Goal: Task Accomplishment & Management: Manage account settings

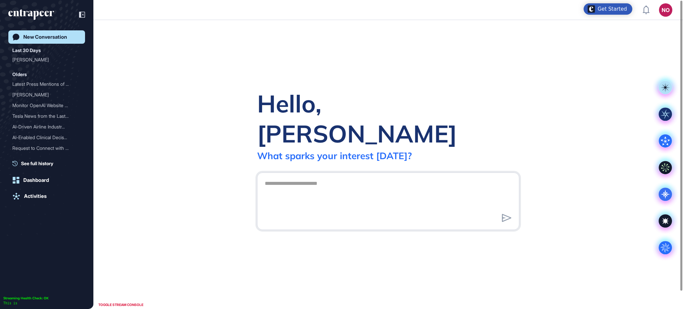
scroll to position [0, 0]
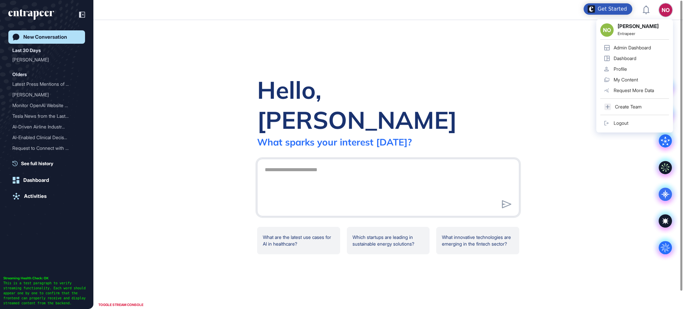
click at [649, 48] on div "Admin Dashboard" at bounding box center [631, 47] width 37 height 5
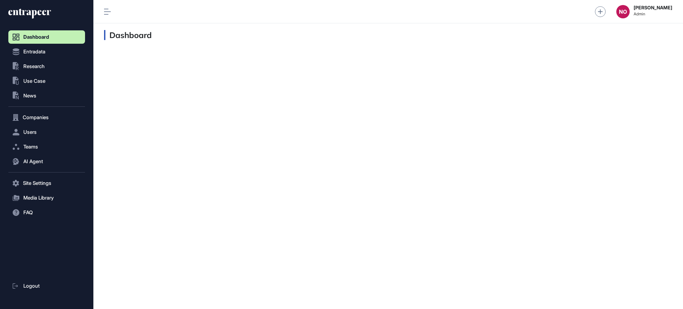
scroll to position [0, 0]
click at [39, 52] on span "Entradata" at bounding box center [34, 51] width 22 height 5
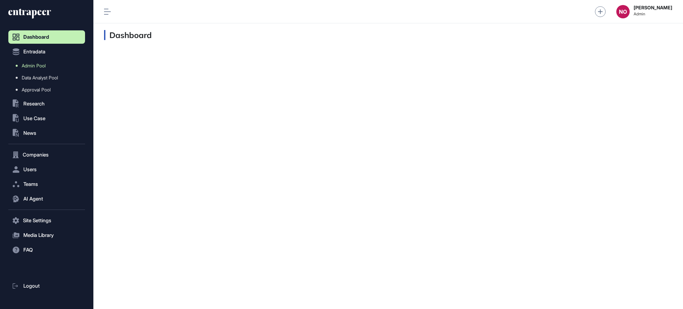
click at [48, 63] on link "Admin Pool" at bounding box center [48, 66] width 73 height 12
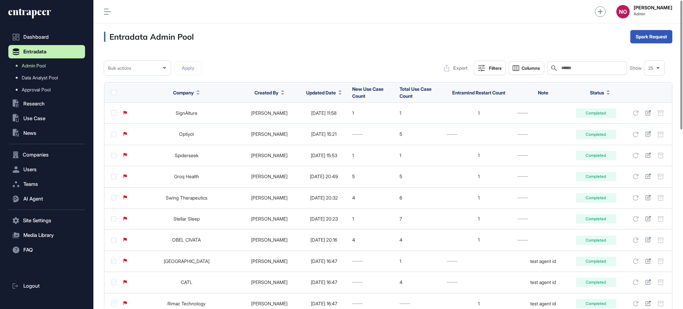
click at [321, 92] on span "Updated Date" at bounding box center [321, 92] width 30 height 7
click at [317, 120] on span "Sort Descending" at bounding box center [320, 121] width 27 height 6
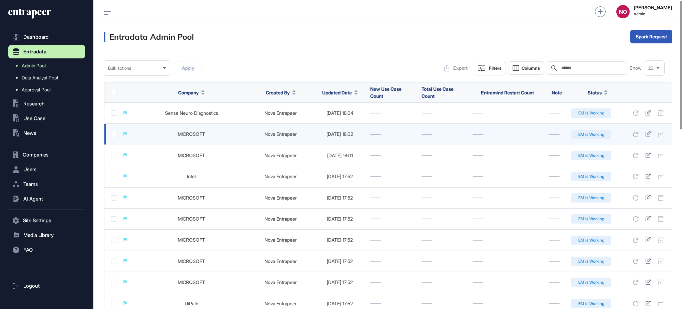
scroll to position [430, 0]
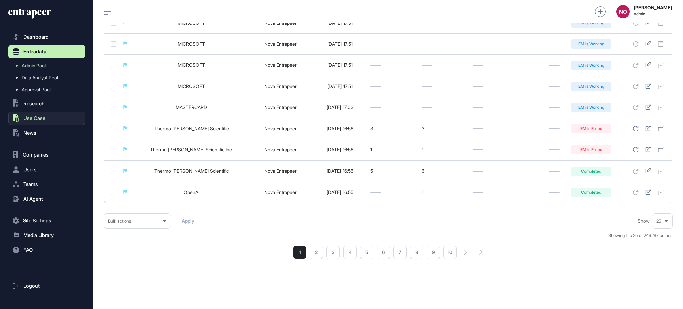
click at [44, 116] on span "Use Case" at bounding box center [34, 118] width 22 height 5
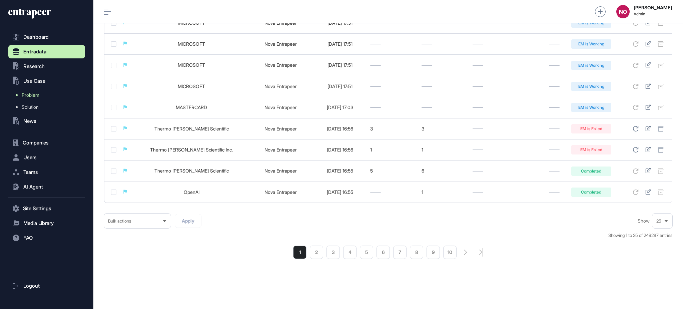
click at [47, 96] on link "Problem" at bounding box center [48, 95] width 73 height 12
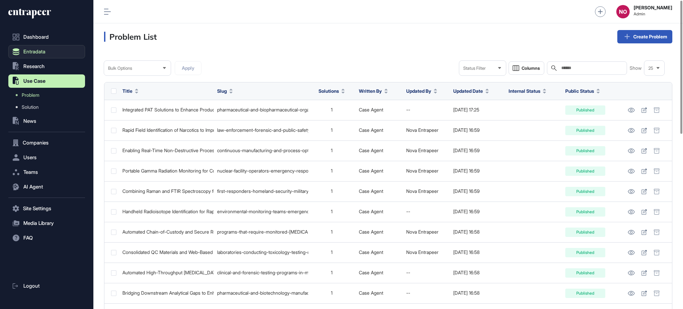
click at [51, 52] on button "Entradata" at bounding box center [46, 51] width 77 height 13
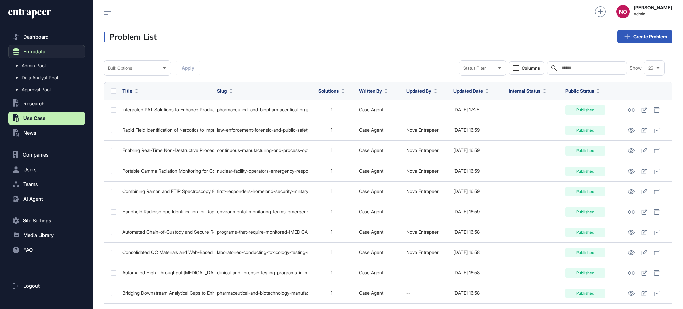
click at [46, 63] on span "Admin Pool" at bounding box center [34, 65] width 24 height 5
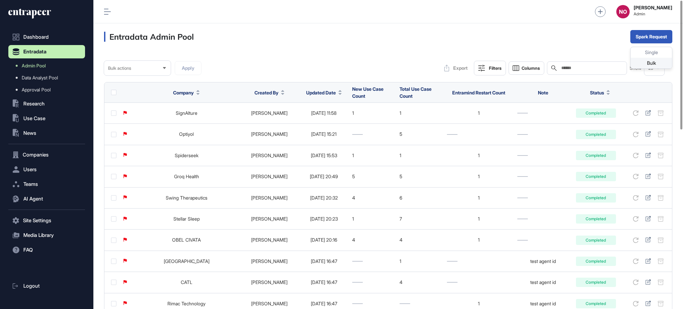
click at [652, 58] on div "Bulk" at bounding box center [650, 63] width 41 height 11
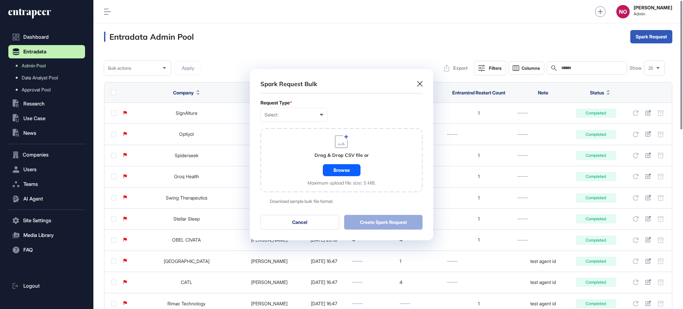
scroll to position [0, 3]
drag, startPoint x: 286, startPoint y: 110, endPoint x: 286, endPoint y: 114, distance: 4.0
click at [286, 110] on div "Select User Company Customer Request ID" at bounding box center [293, 114] width 67 height 13
click at [0, 0] on div "User" at bounding box center [0, 0] width 0 height 0
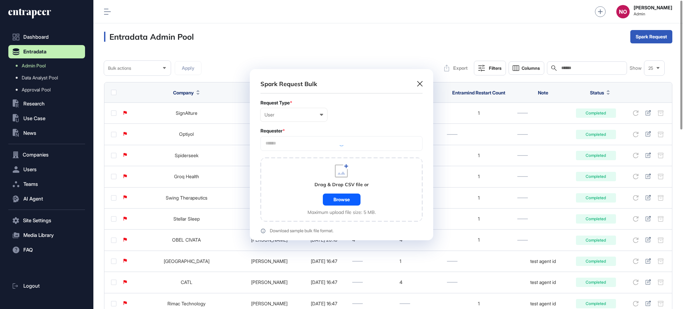
scroll to position [200, 183]
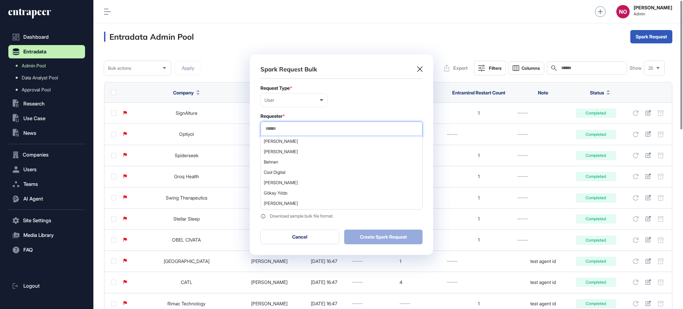
click at [287, 126] on input "text" at bounding box center [341, 129] width 153 height 6
click at [283, 141] on span "Ali Isitman" at bounding box center [341, 141] width 155 height 5
click at [354, 105] on div "User User Company Customer Request ID" at bounding box center [341, 99] width 162 height 13
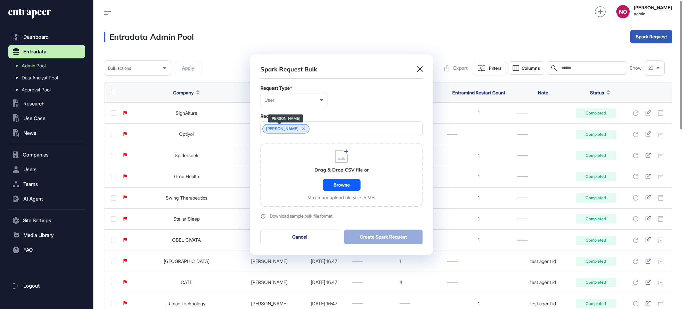
click at [301, 129] on icon at bounding box center [303, 128] width 5 height 5
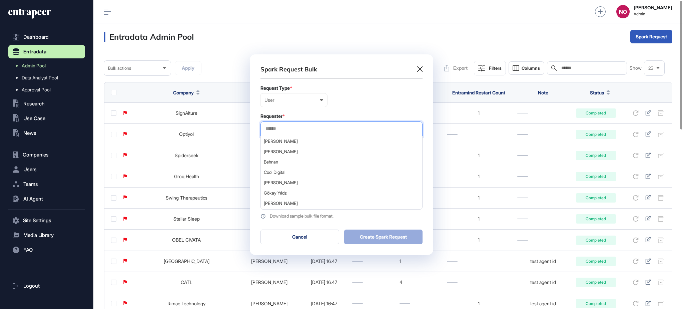
click at [302, 127] on input "text" at bounding box center [341, 129] width 153 height 6
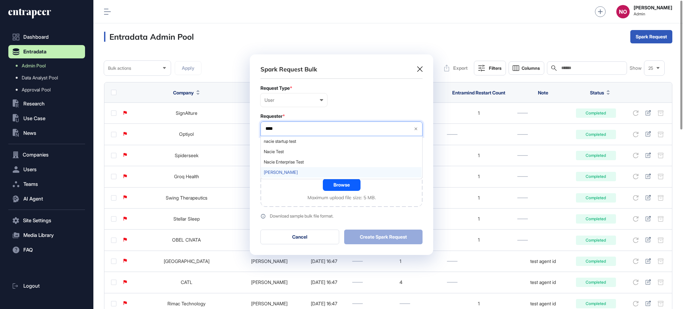
type input "****"
click at [284, 172] on span "[PERSON_NAME]" at bounding box center [341, 172] width 155 height 5
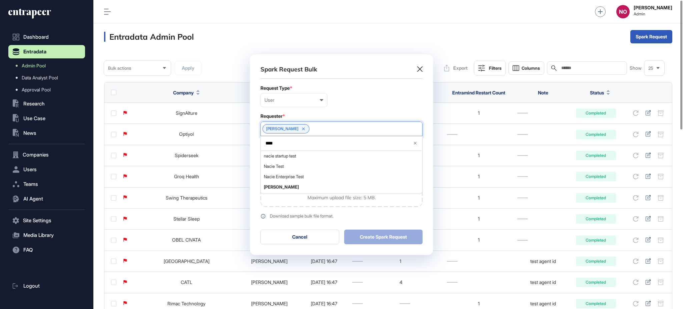
click at [351, 213] on link "Download sample bulk file format." at bounding box center [341, 215] width 162 height 5
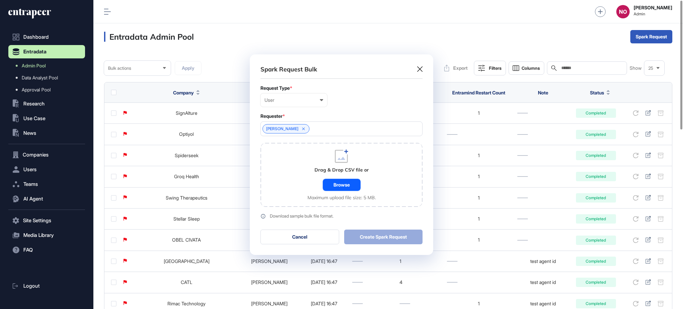
click at [349, 189] on div "Browse" at bounding box center [342, 185] width 38 height 12
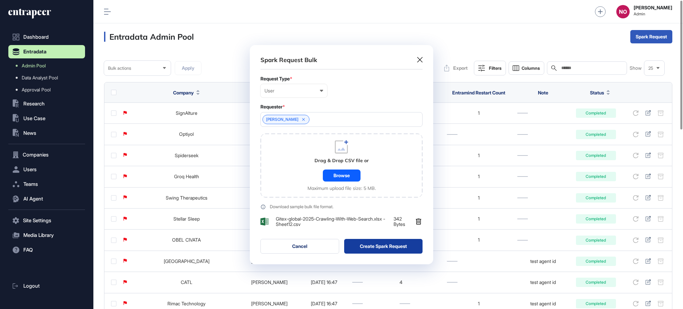
click at [379, 244] on button "Create Spark Request" at bounding box center [383, 246] width 79 height 15
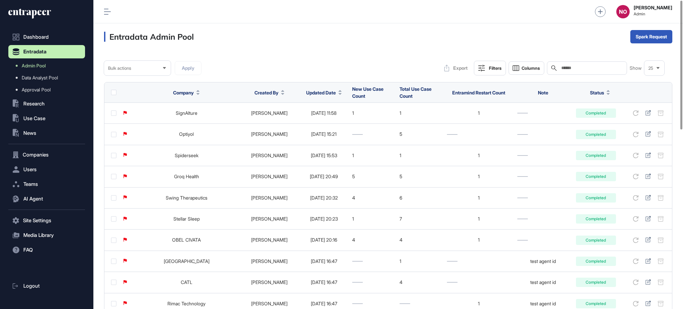
click at [338, 94] on icon at bounding box center [339, 94] width 3 height 2
click at [325, 122] on span "Sort Descending" at bounding box center [320, 121] width 27 height 6
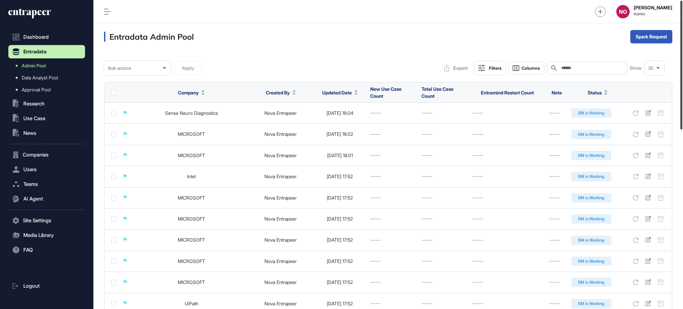
drag, startPoint x: 682, startPoint y: 87, endPoint x: 681, endPoint y: 77, distance: 9.8
click at [681, 77] on div at bounding box center [681, 65] width 2 height 129
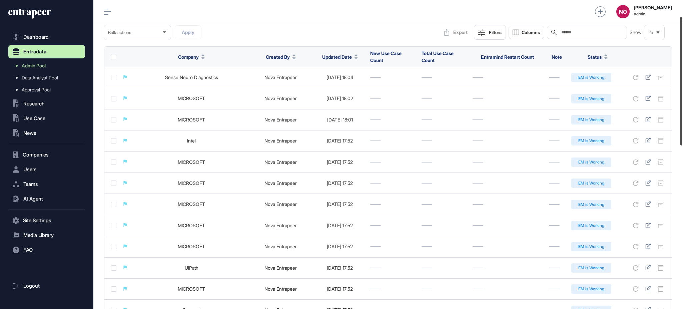
drag, startPoint x: 682, startPoint y: 112, endPoint x: 682, endPoint y: 126, distance: 14.0
click at [682, 126] on div at bounding box center [681, 81] width 2 height 129
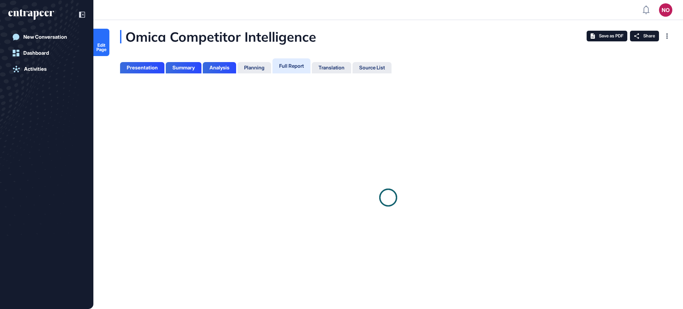
scroll to position [276, 1]
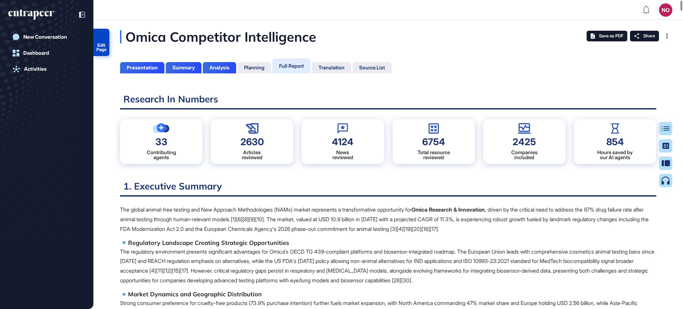
click at [102, 46] on span "Edit Page" at bounding box center [101, 47] width 16 height 9
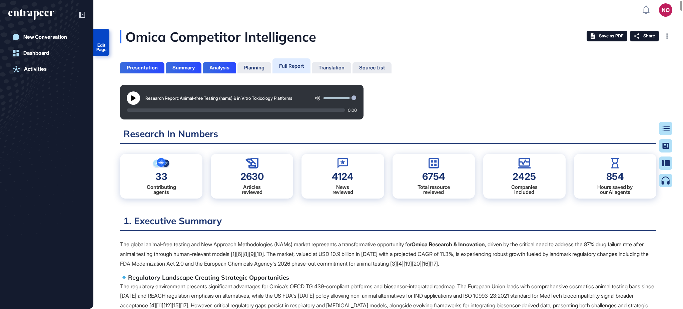
scroll to position [3, 0]
click at [136, 100] on icon at bounding box center [133, 97] width 5 height 5
drag, startPoint x: 139, startPoint y: 99, endPoint x: 472, endPoint y: 2, distance: 346.9
click at [139, 99] on button at bounding box center [133, 97] width 13 height 13
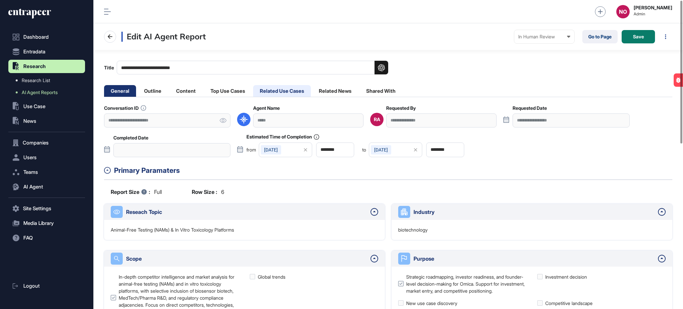
click at [287, 93] on li "Related Use Cases" at bounding box center [282, 91] width 58 height 12
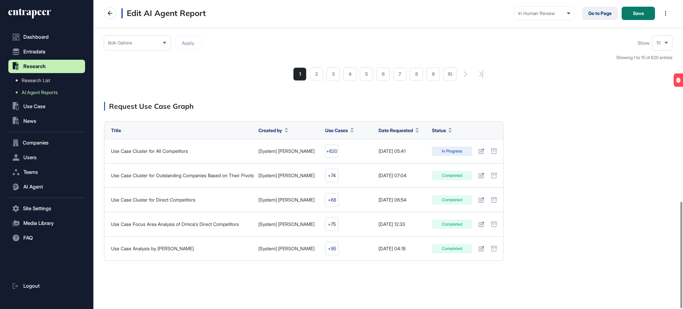
scroll to position [583, 0]
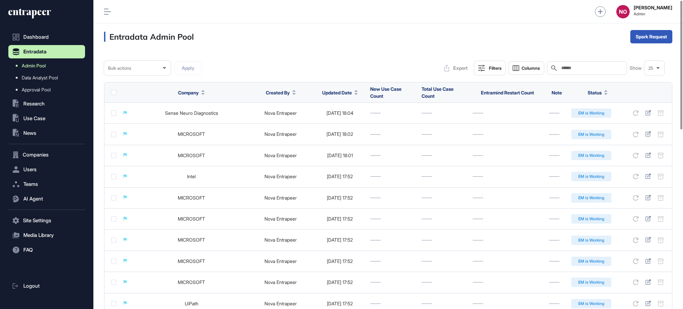
click at [63, 67] on link "Admin Pool" at bounding box center [48, 66] width 73 height 12
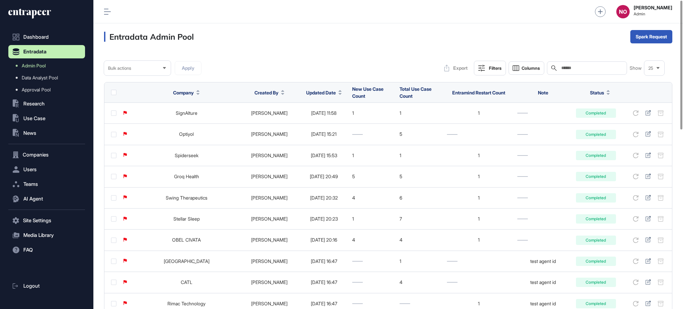
click at [583, 68] on input "text" at bounding box center [591, 67] width 62 height 5
paste input "*********"
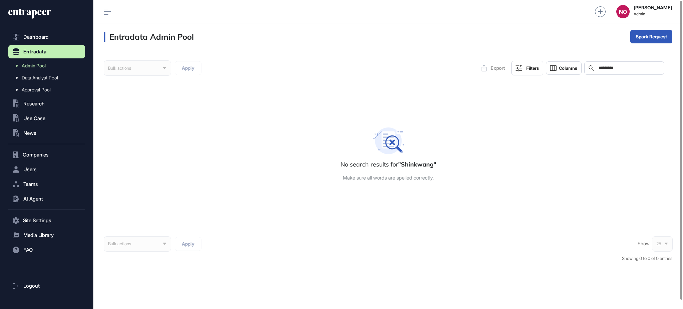
click at [610, 67] on input "*********" at bounding box center [629, 67] width 62 height 5
paste input "**********"
type input "**********"
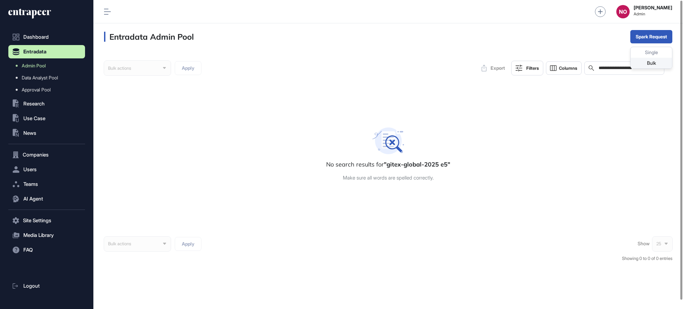
click at [649, 65] on div "Bulk" at bounding box center [650, 63] width 41 height 11
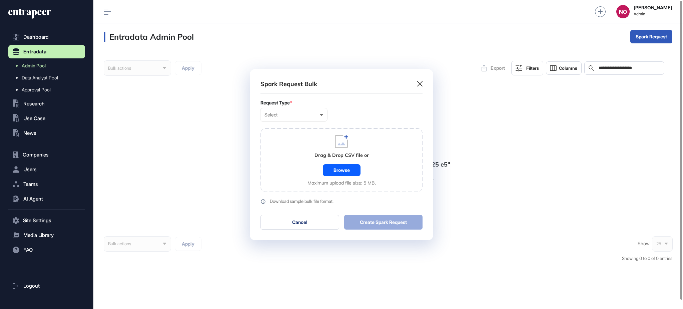
scroll to position [0, 3]
click at [298, 116] on div "Select" at bounding box center [293, 114] width 59 height 5
click at [0, 0] on div "User" at bounding box center [0, 0] width 0 height 0
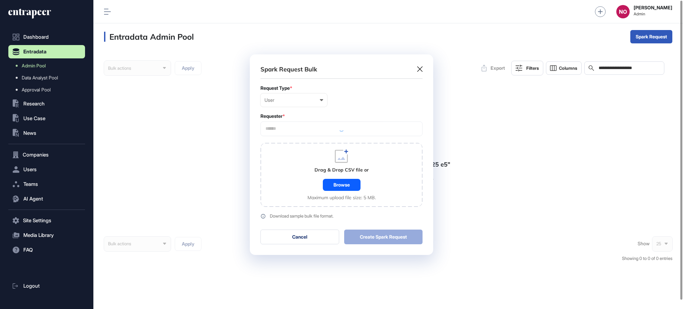
scroll to position [200, 183]
click at [294, 127] on input "text" at bounding box center [341, 129] width 153 height 6
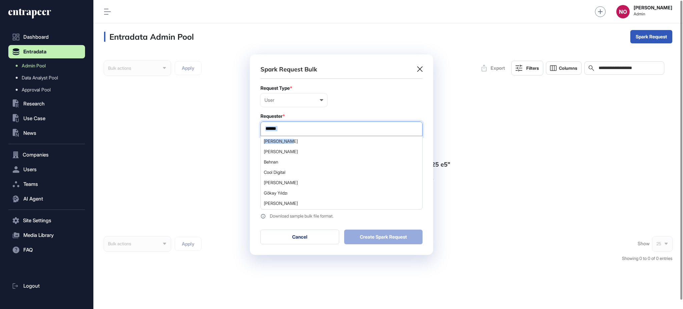
drag, startPoint x: 291, startPoint y: 136, endPoint x: 318, endPoint y: 120, distance: 31.3
click at [302, 129] on div "Ali Isitman Baran Atmanoglu Behnan Cool Digital Faizal Mahmud Gökay Yıldzı Mare…" at bounding box center [341, 128] width 162 height 15
click at [315, 130] on input "text" at bounding box center [341, 129] width 153 height 6
type input "****"
click at [281, 199] on div "[PERSON_NAME]" at bounding box center [341, 203] width 161 height 10
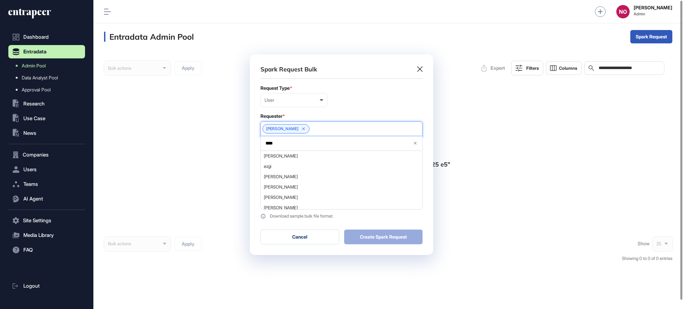
click at [380, 85] on div "Request Type *" at bounding box center [341, 87] width 162 height 5
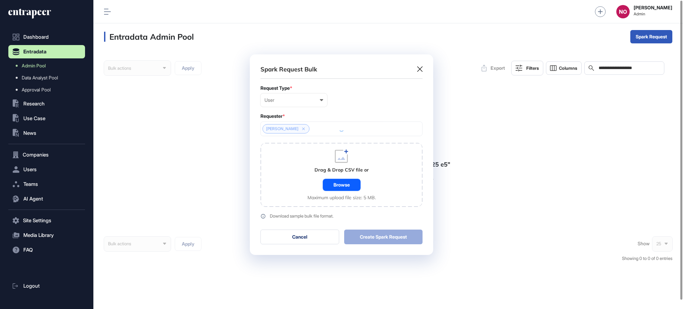
click at [343, 180] on div "Browse" at bounding box center [342, 185] width 38 height 12
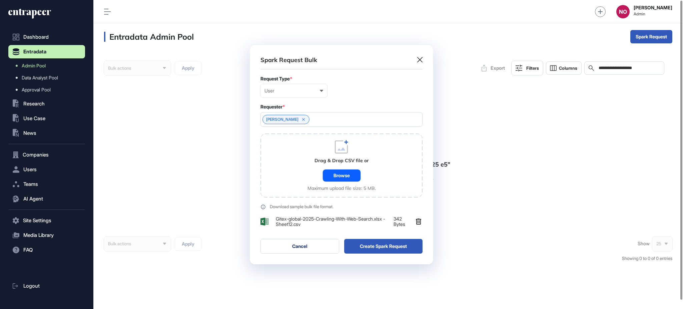
scroll to position [219, 183]
click at [382, 246] on button "Create Spark Request" at bounding box center [383, 246] width 79 height 15
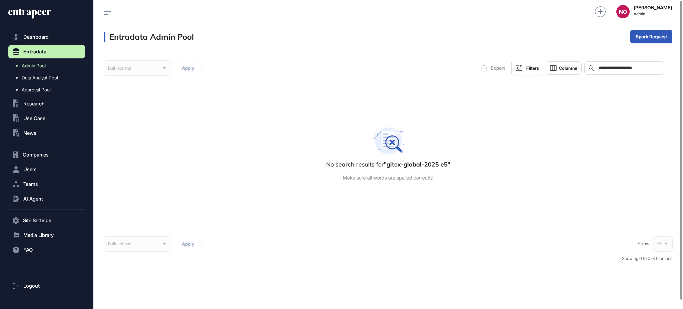
click at [604, 68] on input "**********" at bounding box center [629, 67] width 62 height 5
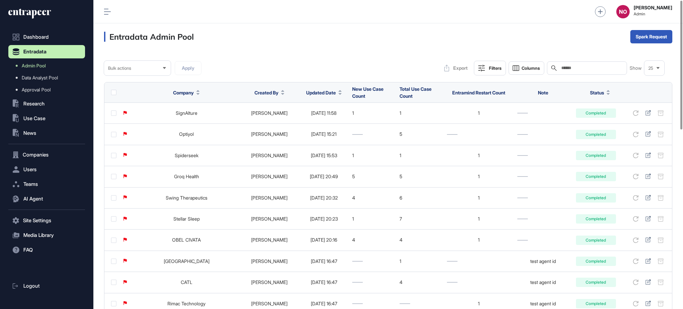
click at [338, 91] on icon at bounding box center [339, 91] width 3 height 2
click at [314, 119] on span "Sort Descending" at bounding box center [320, 121] width 27 height 6
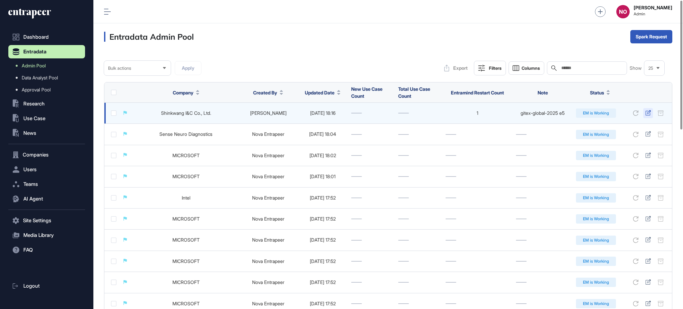
click at [646, 114] on icon at bounding box center [647, 112] width 5 height 5
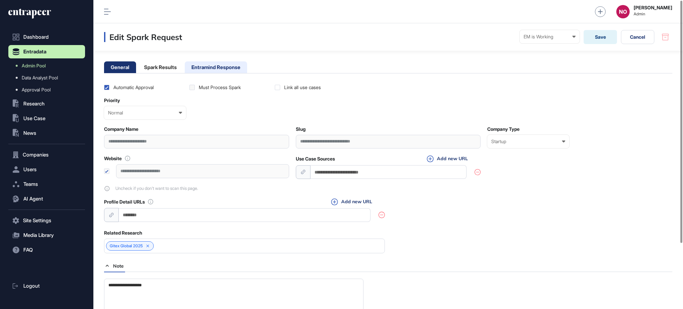
click at [213, 69] on li "Entramind Response" at bounding box center [216, 67] width 62 height 12
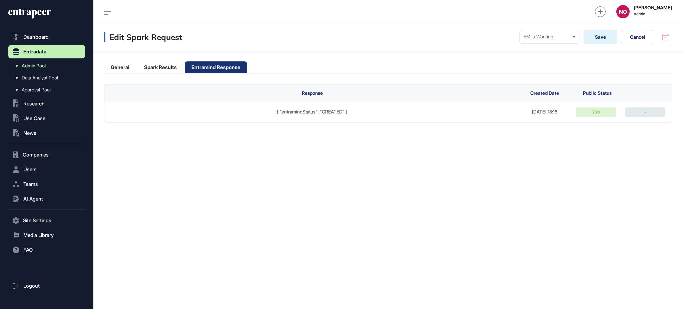
click at [37, 62] on link "Admin Pool" at bounding box center [48, 66] width 73 height 12
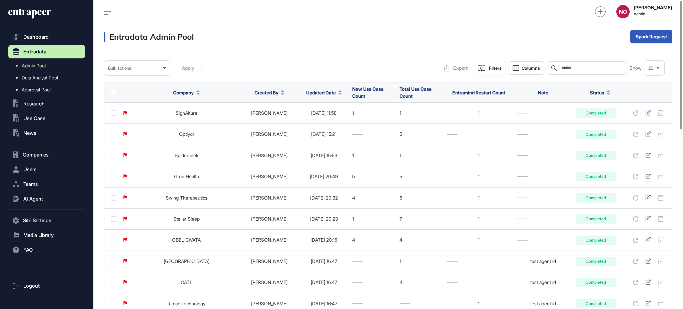
click at [323, 93] on button "Updated Date" at bounding box center [324, 92] width 36 height 7
click at [325, 116] on div "Sort Descending" at bounding box center [315, 121] width 41 height 10
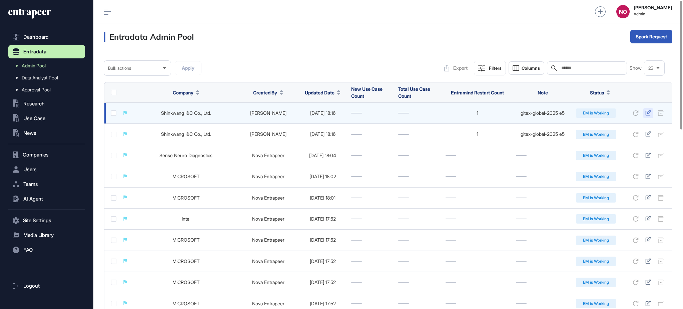
click at [648, 112] on icon at bounding box center [647, 112] width 5 height 5
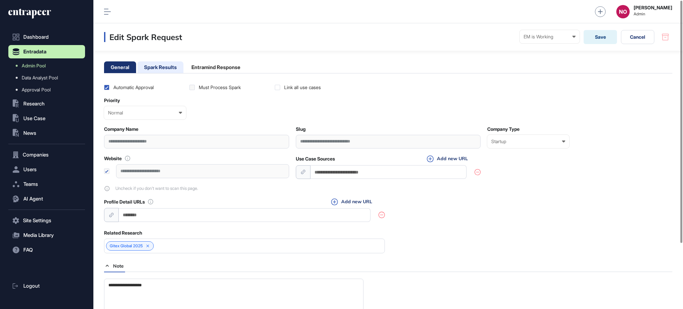
click at [158, 63] on li "Spark Results" at bounding box center [160, 67] width 46 height 12
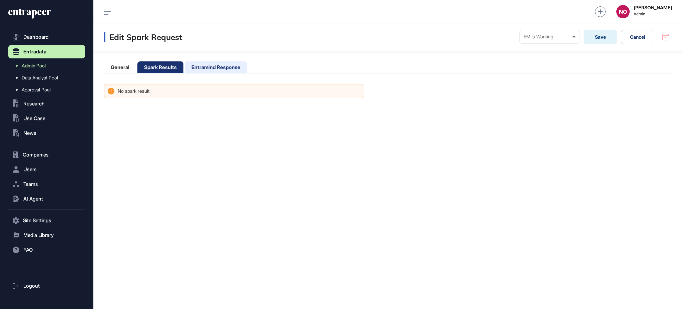
click at [213, 63] on li "Entramind Response" at bounding box center [216, 67] width 62 height 12
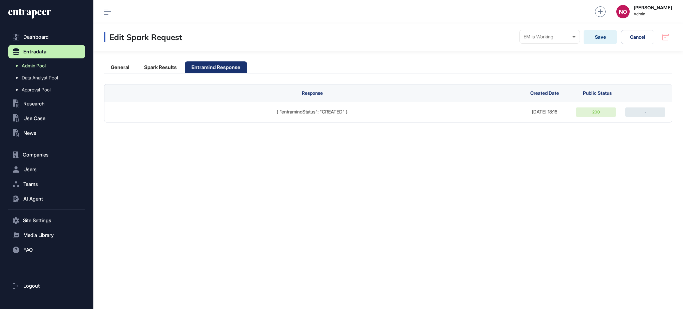
click at [30, 65] on span "Admin Pool" at bounding box center [34, 65] width 24 height 5
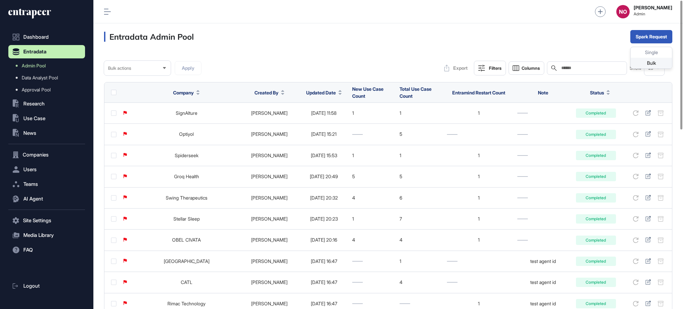
click at [657, 64] on div "Bulk" at bounding box center [650, 63] width 41 height 11
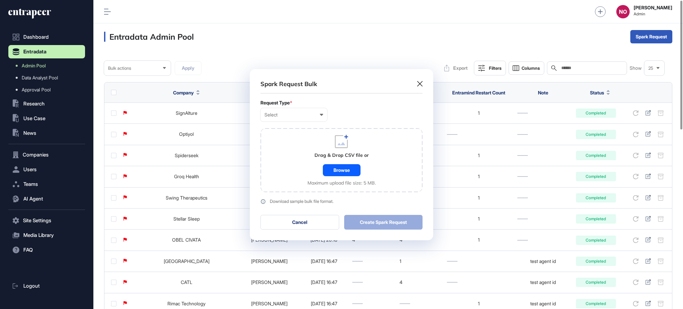
scroll to position [0, 3]
click at [312, 116] on div "Select" at bounding box center [293, 114] width 59 height 5
click at [0, 0] on div "User" at bounding box center [0, 0] width 0 height 0
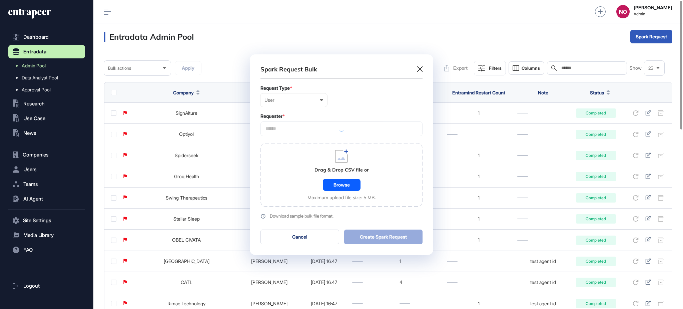
scroll to position [200, 183]
click at [294, 123] on div at bounding box center [341, 128] width 162 height 15
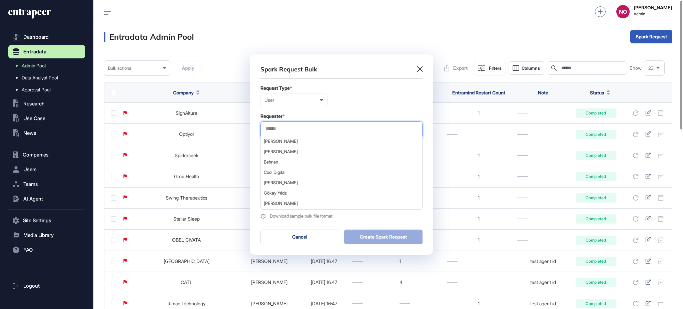
click at [294, 127] on input "text" at bounding box center [341, 129] width 153 height 6
drag, startPoint x: 290, startPoint y: 139, endPoint x: 324, endPoint y: 112, distance: 43.2
click at [323, 112] on form "Request Type * User User Company Customer Request ID Requester * Ali Isitman Ba…" at bounding box center [341, 151] width 162 height 133
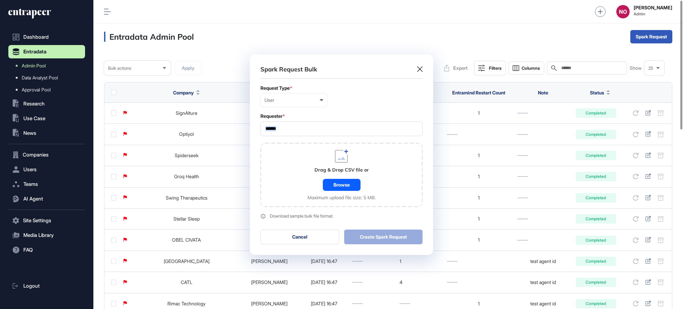
click at [324, 111] on form "Request Type * User User Company Customer Request ID Requester * Drag & Drop CS…" at bounding box center [341, 151] width 162 height 133
click at [315, 125] on div at bounding box center [341, 128] width 162 height 15
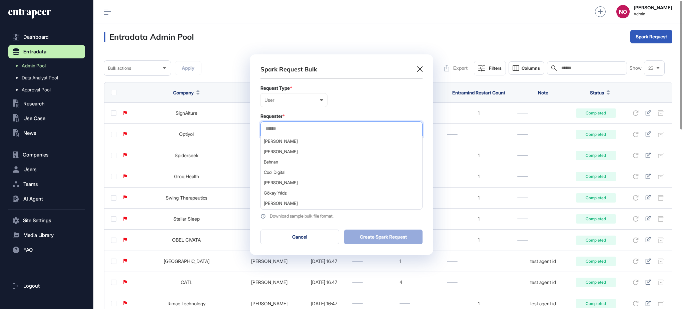
click at [313, 127] on input "text" at bounding box center [341, 129] width 153 height 6
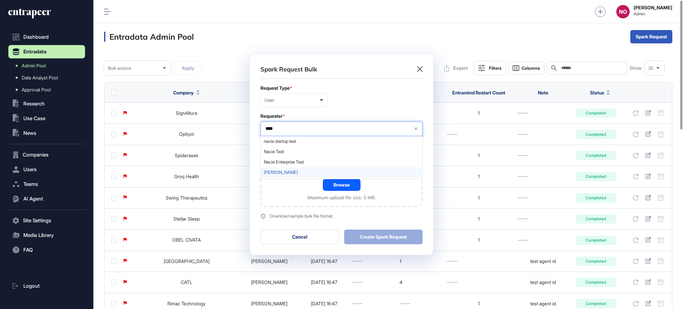
type input "****"
click at [298, 172] on span "[PERSON_NAME]" at bounding box center [341, 172] width 155 height 5
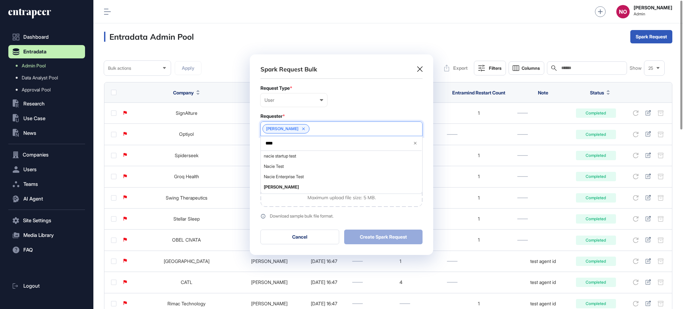
click at [356, 111] on form "Request Type * User User Company Customer Request ID Requester * Naciye Ozcan *…" at bounding box center [341, 151] width 162 height 133
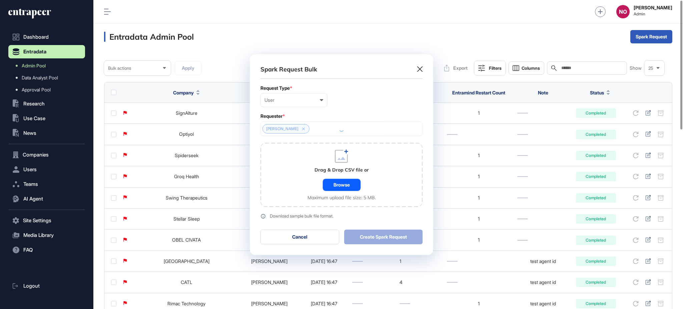
click at [335, 185] on div "Browse" at bounding box center [342, 185] width 38 height 12
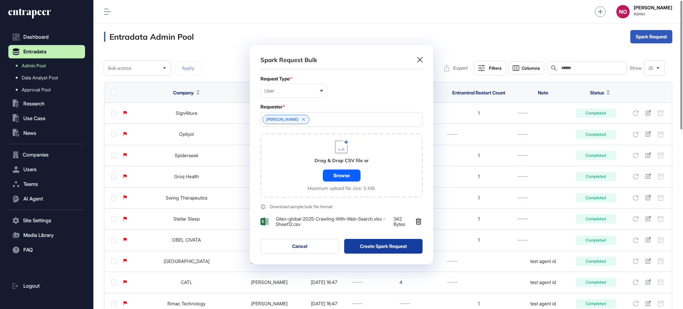
click at [396, 245] on button "Create Spark Request" at bounding box center [383, 246] width 79 height 15
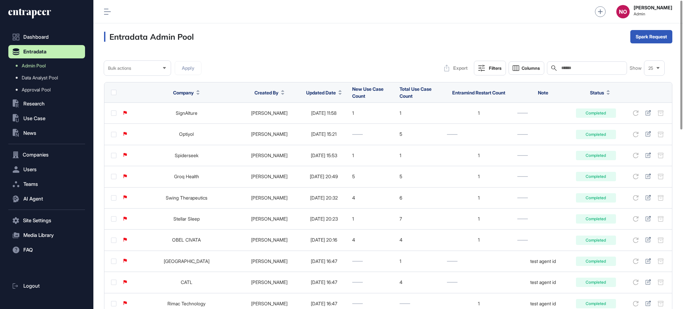
click at [338, 93] on icon at bounding box center [339, 94] width 3 height 2
click at [333, 121] on span "Sort Descending" at bounding box center [320, 121] width 27 height 6
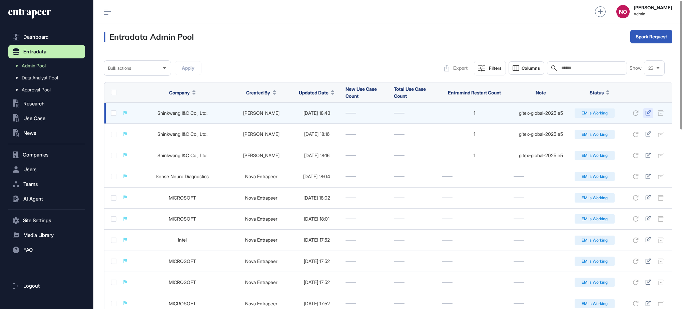
click at [649, 114] on icon at bounding box center [648, 112] width 6 height 5
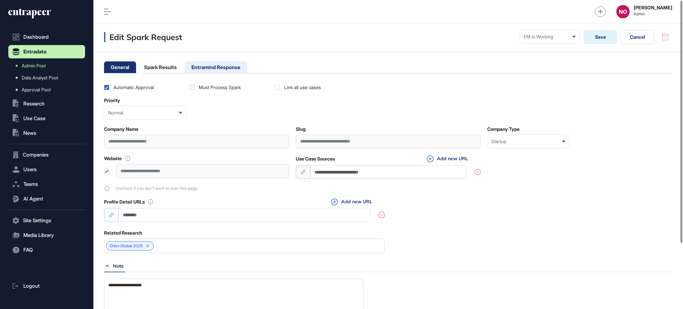
click at [232, 73] on li "Entramind Response" at bounding box center [216, 67] width 62 height 12
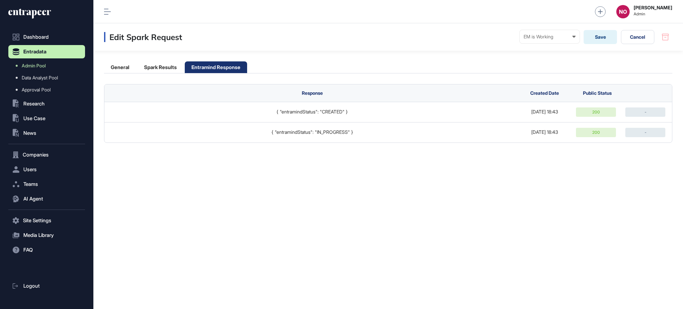
click at [386, 240] on div "Edit Spark Request EM is Working Ready In progress Completed EM is Working EM i…" at bounding box center [387, 165] width 589 height 285
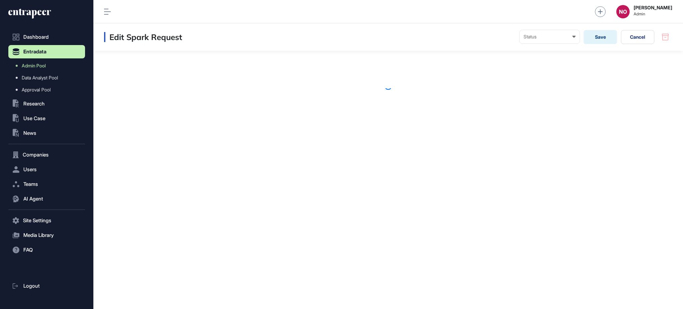
scroll to position [0, 0]
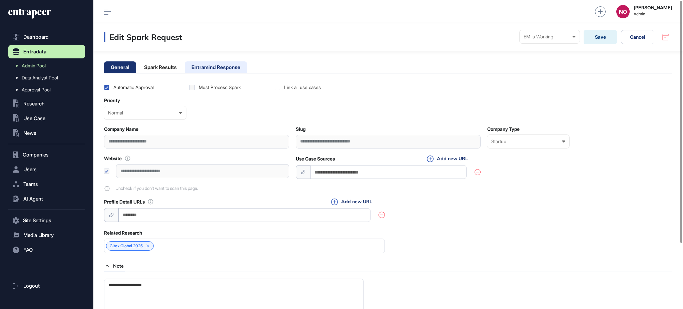
click at [240, 65] on li "Entramind Response" at bounding box center [216, 67] width 62 height 12
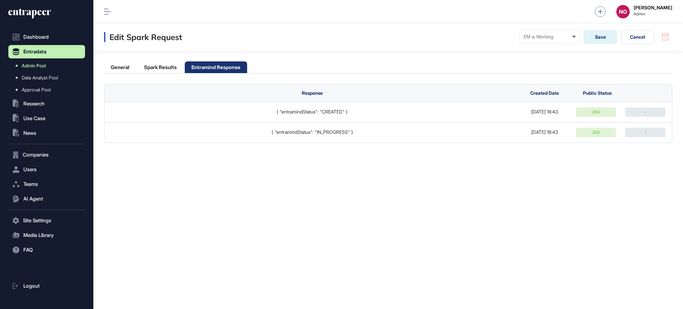
click at [50, 67] on link "Admin Pool" at bounding box center [48, 66] width 73 height 12
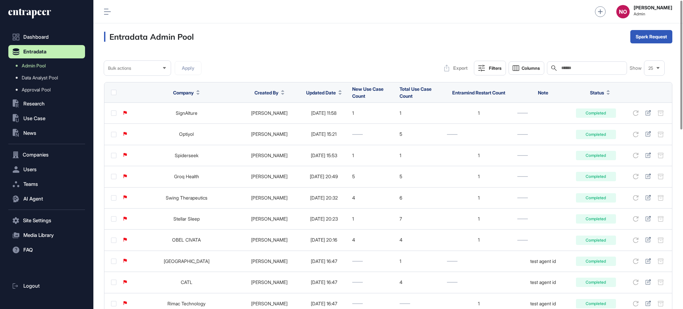
click at [318, 94] on span "Updated Date" at bounding box center [321, 92] width 30 height 7
click at [318, 118] on span "Sort Descending" at bounding box center [320, 121] width 27 height 6
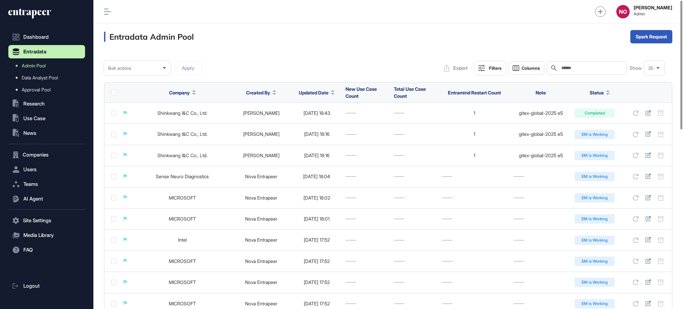
click at [648, 59] on div "Bulk" at bounding box center [650, 63] width 41 height 11
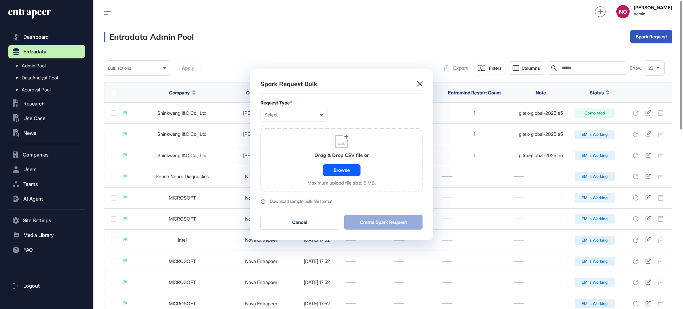
scroll to position [0, 3]
click at [337, 170] on div "Browse" at bounding box center [342, 170] width 38 height 12
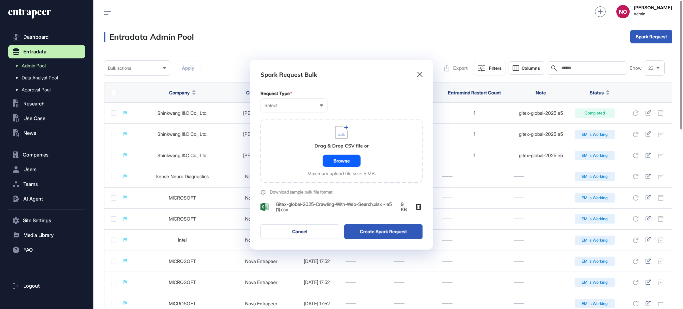
scroll to position [190, 183]
click at [366, 225] on button "Create Spark Request" at bounding box center [383, 231] width 79 height 15
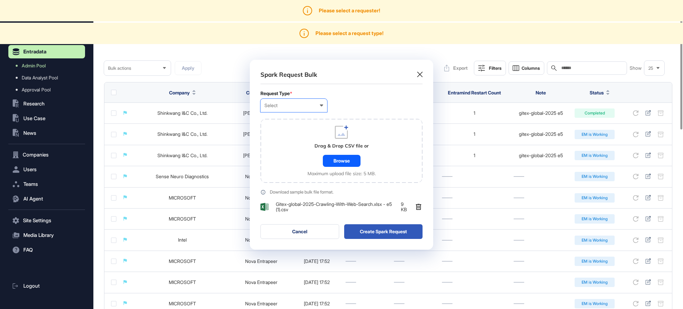
click at [294, 108] on div "Select User Company Customer Request ID" at bounding box center [293, 105] width 67 height 13
click at [0, 0] on div "Company" at bounding box center [0, 0] width 0 height 0
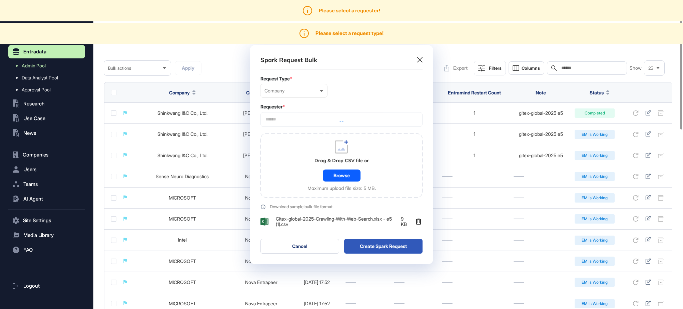
scroll to position [219, 183]
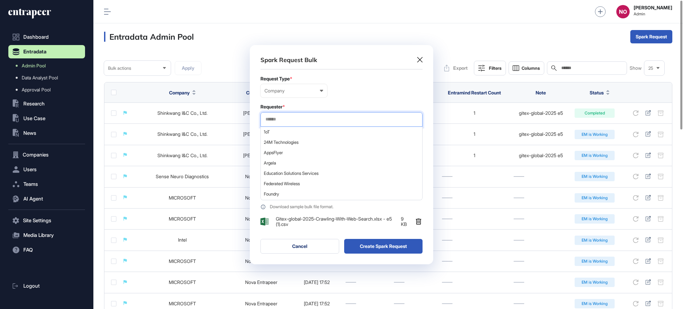
click at [287, 119] on input "text" at bounding box center [341, 119] width 153 height 6
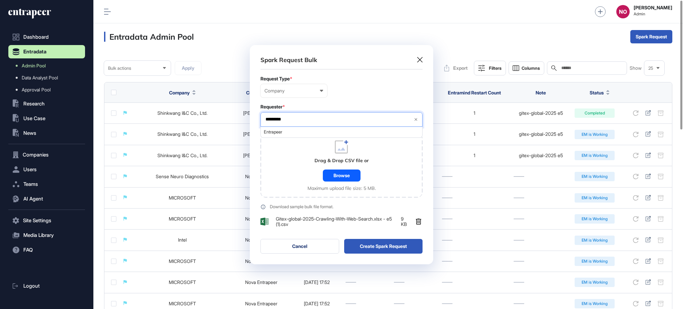
type input "*********"
click at [287, 133] on span "Entrapeer" at bounding box center [341, 131] width 155 height 5
click at [284, 165] on div "Drag & Drop CSV file or Browse Maximum upload file size: 5 MB." at bounding box center [341, 165] width 162 height 64
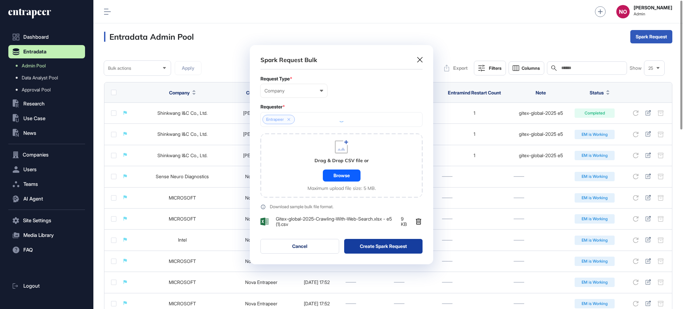
click at [360, 247] on button "Create Spark Request" at bounding box center [383, 246] width 79 height 15
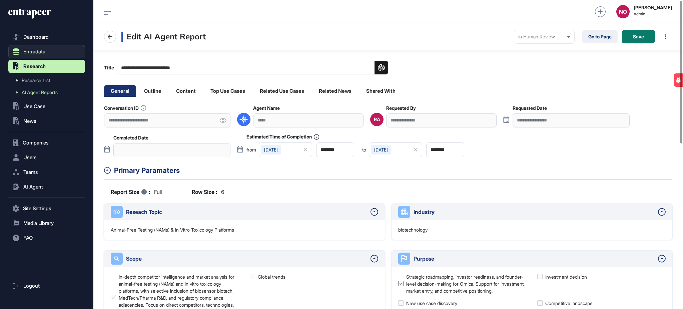
click at [14, 48] on icon at bounding box center [16, 51] width 7 height 7
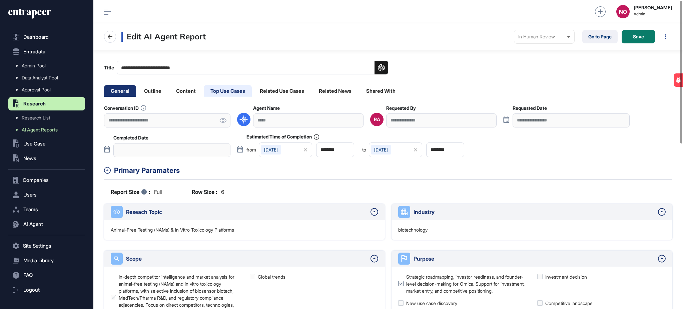
click at [37, 67] on span "Admin Pool" at bounding box center [34, 65] width 24 height 5
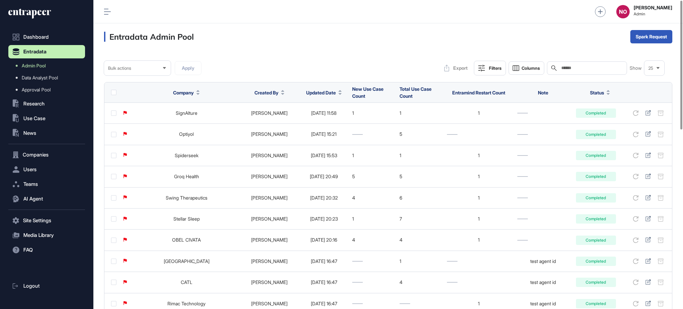
click at [338, 94] on icon at bounding box center [339, 94] width 3 height 2
click at [335, 123] on div "Sort Descending" at bounding box center [315, 121] width 41 height 10
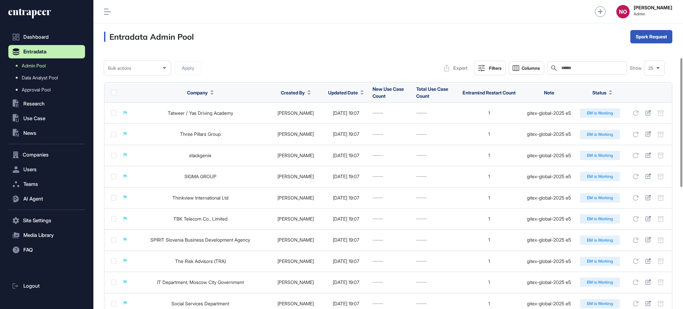
scroll to position [430, 0]
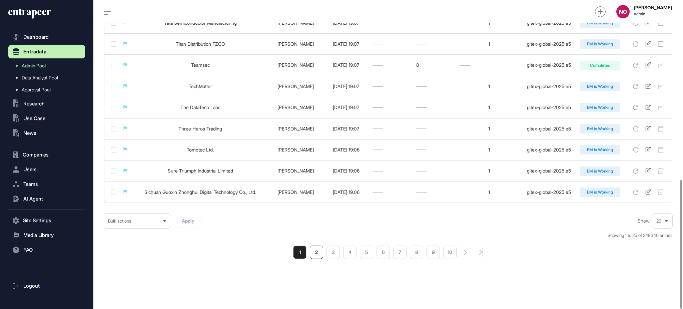
click at [316, 256] on li "2" at bounding box center [316, 251] width 13 height 13
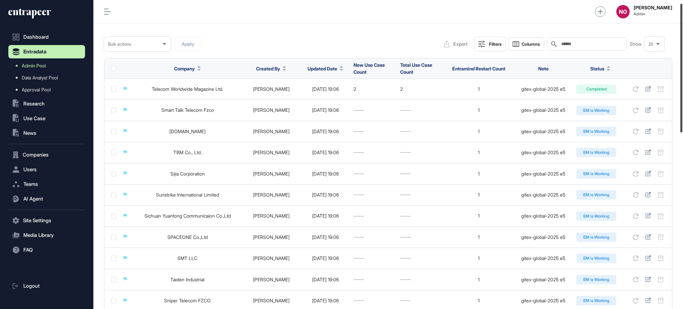
scroll to position [6, 0]
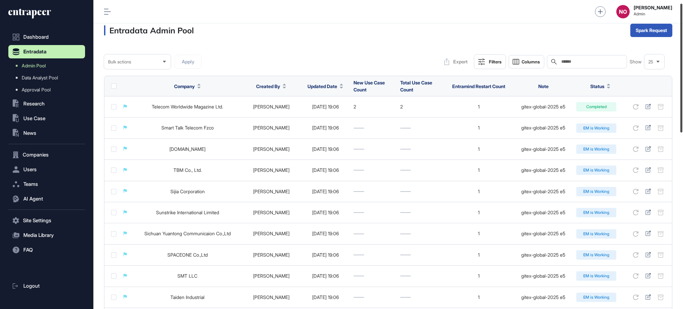
click at [682, 95] on div at bounding box center [681, 68] width 2 height 129
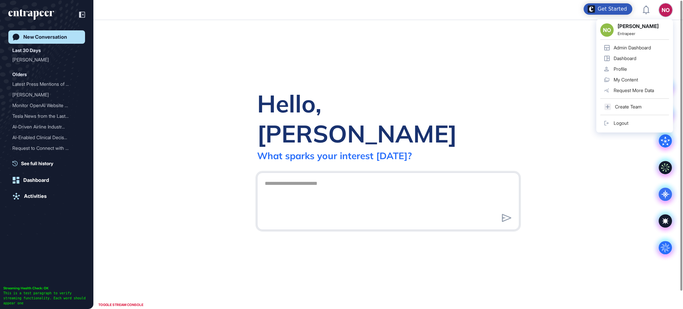
click at [650, 47] on div "Admin Dashboard" at bounding box center [631, 47] width 37 height 5
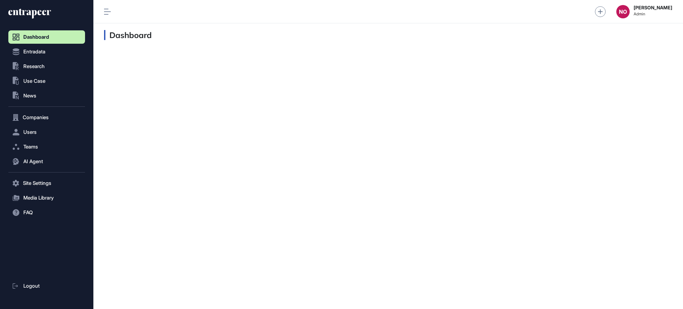
scroll to position [0, 0]
click at [47, 53] on button "Entradata" at bounding box center [46, 51] width 77 height 13
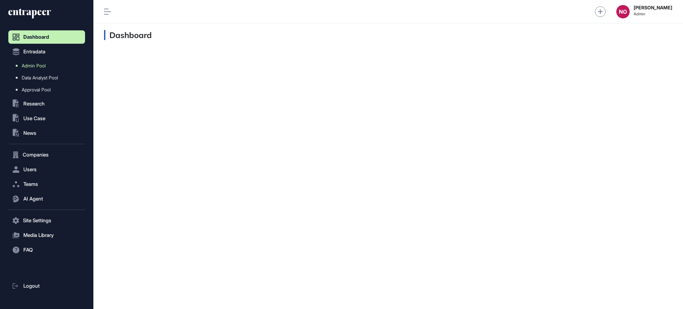
click at [45, 66] on span "Admin Pool" at bounding box center [34, 65] width 24 height 5
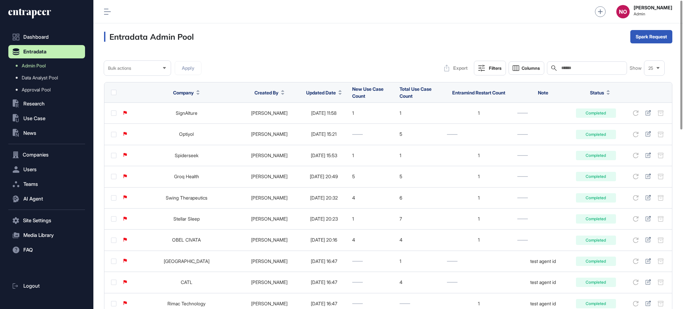
click at [338, 94] on icon at bounding box center [339, 94] width 3 height 2
click at [324, 117] on div "Sort Descending" at bounding box center [315, 121] width 41 height 10
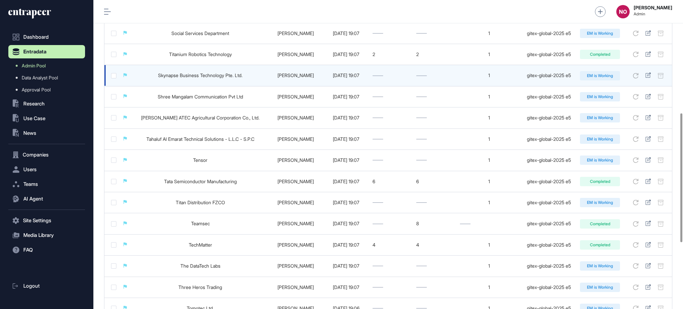
scroll to position [430, 0]
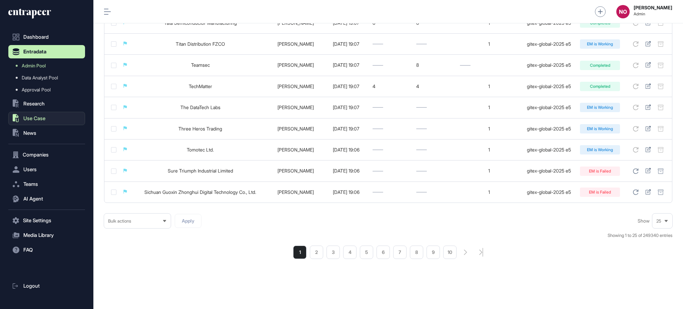
click at [45, 120] on span "Use Case" at bounding box center [34, 118] width 22 height 5
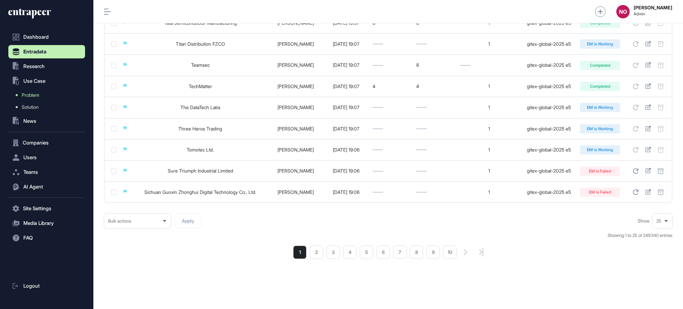
click at [39, 96] on span "Problem" at bounding box center [31, 94] width 18 height 5
